Goal: Information Seeking & Learning: Learn about a topic

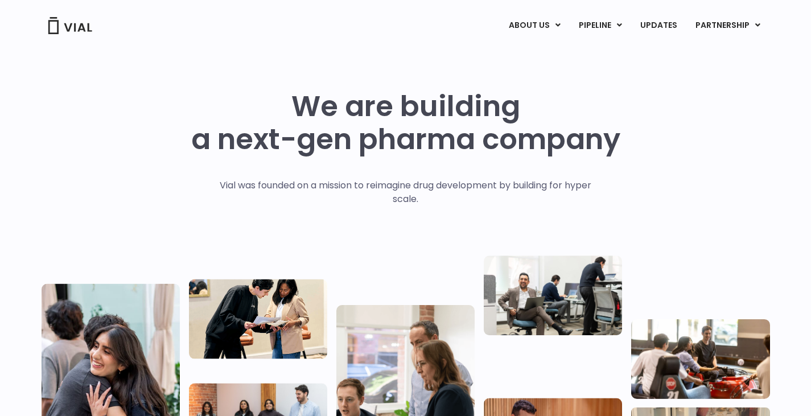
click at [750, 210] on div "We are building a next-gen pharma company Vial was founded on a mission to reim…" at bounding box center [406, 280] width 728 height 381
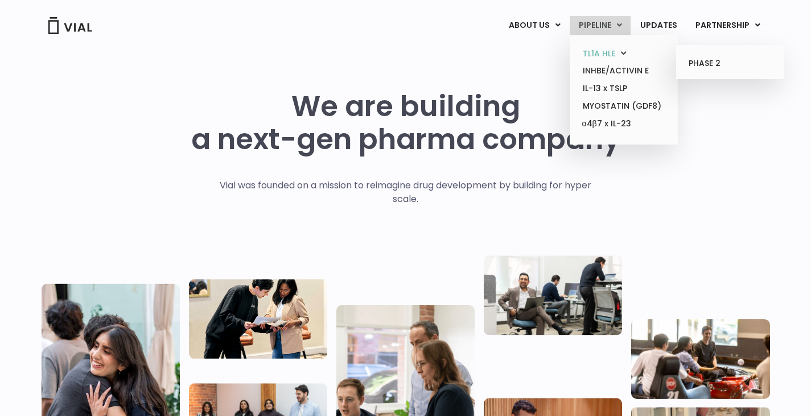
click at [601, 52] on link "TL1A HLE" at bounding box center [623, 54] width 100 height 18
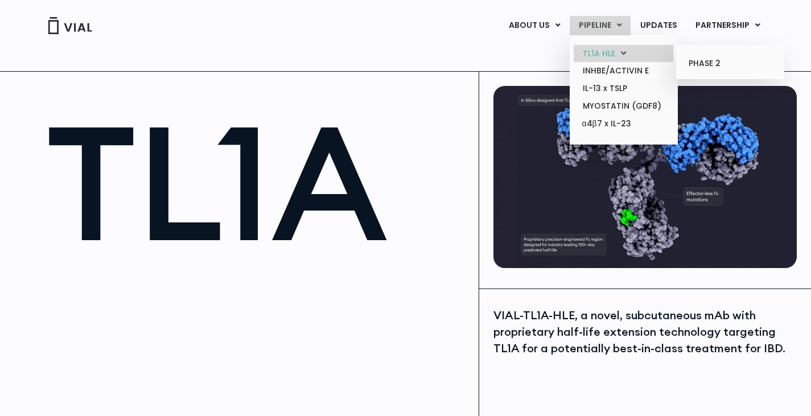
click at [604, 47] on link "TL1A HLE" at bounding box center [623, 54] width 100 height 18
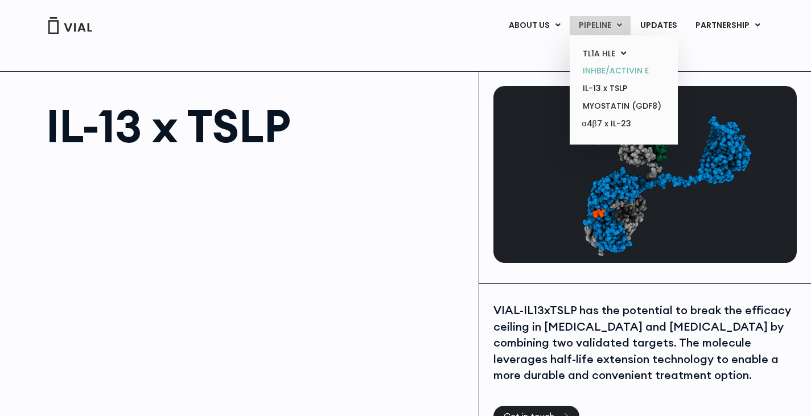
click at [606, 66] on link "INHBE/ACTIVIN E" at bounding box center [623, 71] width 100 height 18
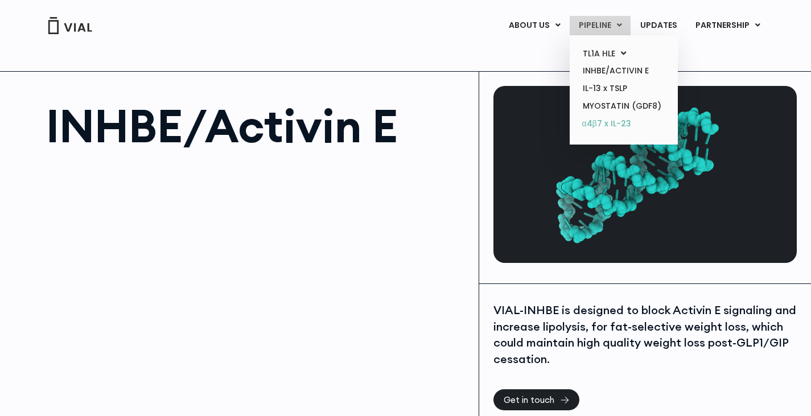
click at [593, 119] on link "α4β7 x IL-23" at bounding box center [623, 124] width 100 height 18
